Goal: Task Accomplishment & Management: Use online tool/utility

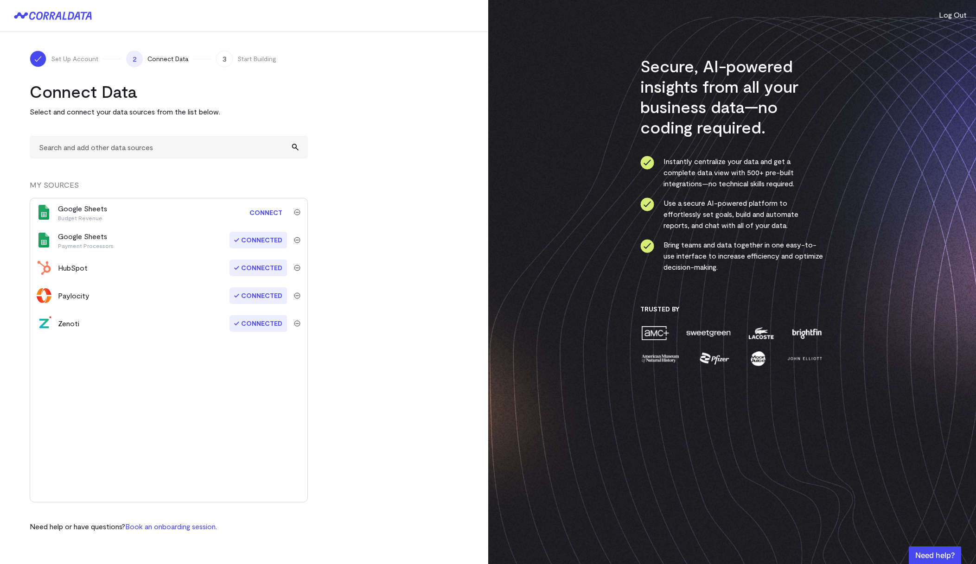
click at [264, 214] on link "Connect" at bounding box center [266, 212] width 42 height 17
